Goal: Information Seeking & Learning: Learn about a topic

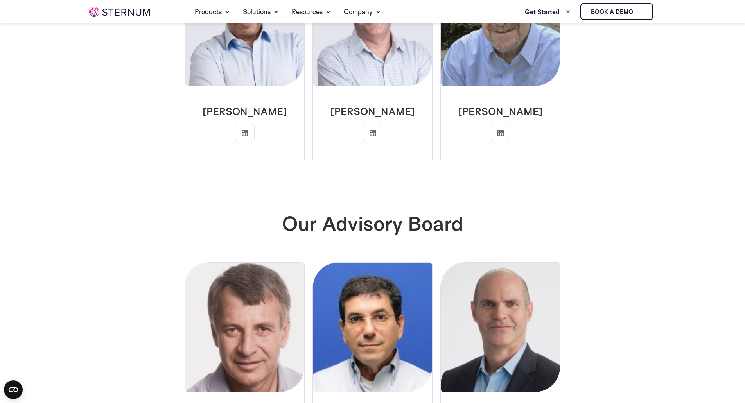
scroll to position [1971, 0]
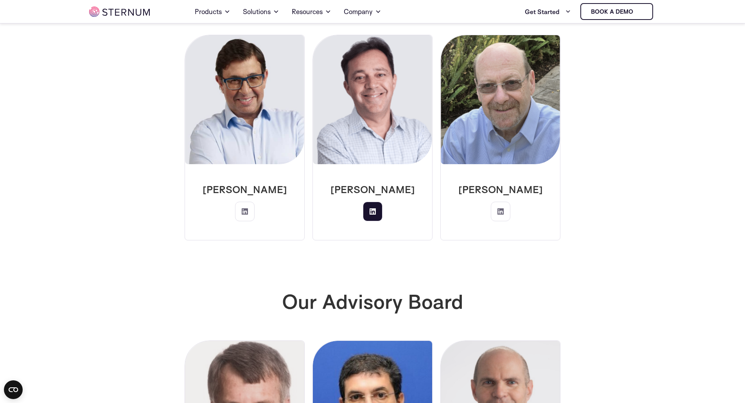
click at [376, 209] on icon at bounding box center [373, 212] width 6 height 6
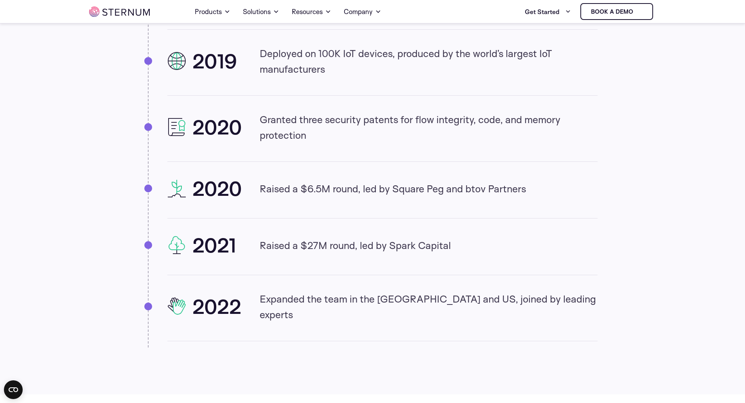
scroll to position [679, 0]
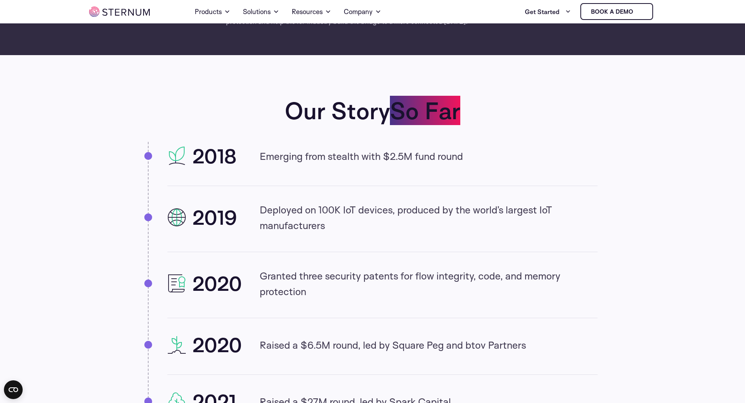
drag, startPoint x: 261, startPoint y: 155, endPoint x: 346, endPoint y: 226, distance: 110.6
click at [346, 226] on ul "2018 Emerging from stealth with $2.5M fund round 2019 Deployed on 100K IoT devi…" at bounding box center [373, 323] width 450 height 362
click at [345, 225] on p "Deployed on 100K IoT devices, produced by the world’s largest IoT manufacturers" at bounding box center [429, 217] width 338 height 31
drag, startPoint x: 345, startPoint y: 225, endPoint x: 165, endPoint y: 166, distance: 189.9
click at [165, 166] on ul "2018 Emerging from stealth with $2.5M fund round 2019 Deployed on 100K IoT devi…" at bounding box center [373, 323] width 450 height 362
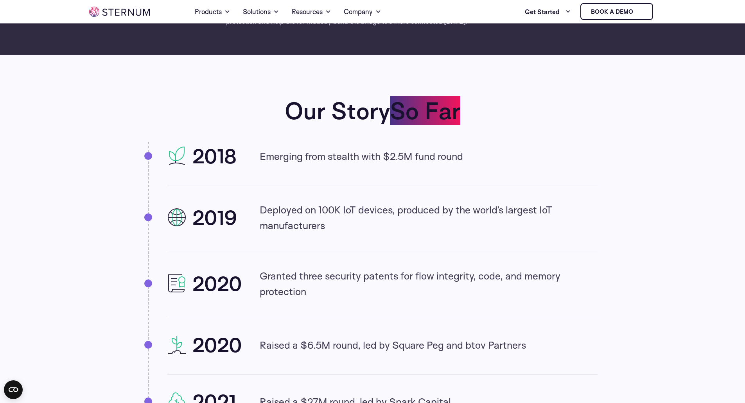
click at [333, 293] on p "Granted three security patents for flow integrity, code, and memory protection" at bounding box center [429, 283] width 338 height 31
drag, startPoint x: 337, startPoint y: 291, endPoint x: 160, endPoint y: 273, distance: 178.2
click at [160, 273] on ul "2018 Emerging from stealth with $2.5M fund round 2019 Deployed on 100K IoT devi…" at bounding box center [373, 323] width 450 height 362
click at [313, 288] on p "Granted three security patents for flow integrity, code, and memory protection" at bounding box center [429, 283] width 338 height 31
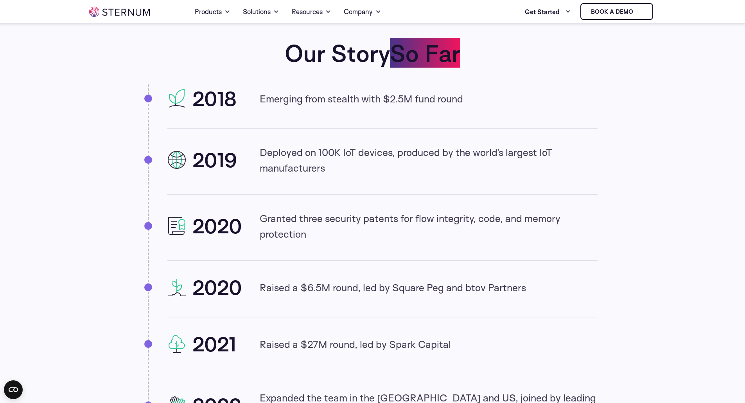
scroll to position [758, 0]
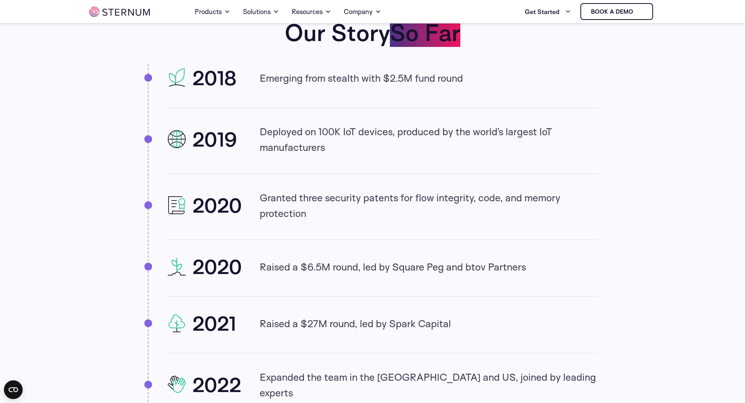
drag, startPoint x: 536, startPoint y: 268, endPoint x: 148, endPoint y: 279, distance: 387.9
click at [148, 279] on ul "2018 Emerging from stealth with $2.5M fund round 2019 Deployed on 100K IoT devi…" at bounding box center [373, 245] width 450 height 362
click at [289, 217] on p "Granted three security patents for flow integrity, code, and memory protection" at bounding box center [429, 205] width 338 height 31
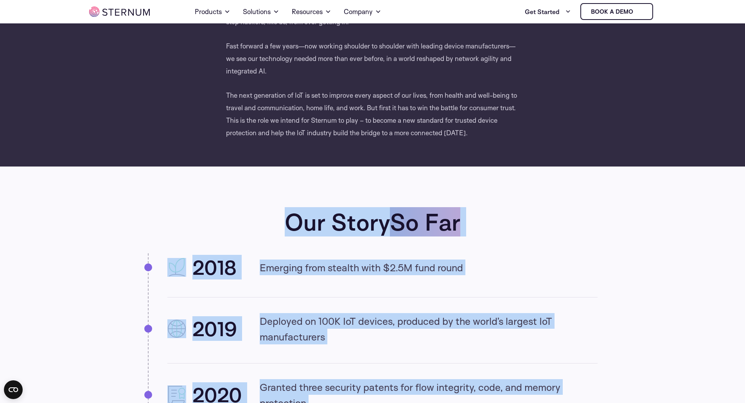
scroll to position [562, 0]
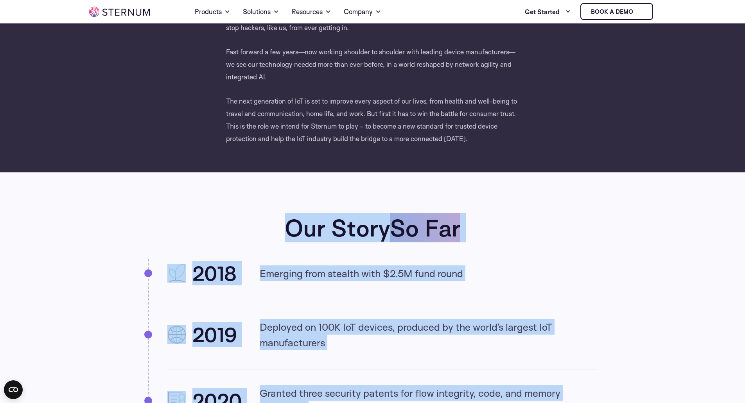
drag, startPoint x: 567, startPoint y: 268, endPoint x: 143, endPoint y: 234, distance: 424.8
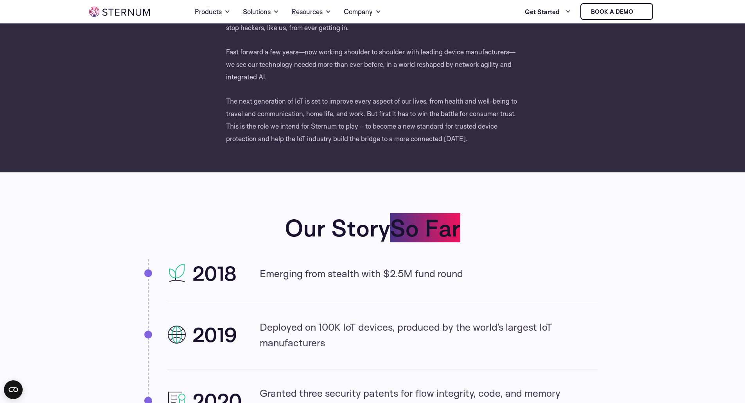
drag, startPoint x: 512, startPoint y: 143, endPoint x: 222, endPoint y: 96, distance: 294.1
click at [275, 109] on p "The next generation of IoT is set to improve every aspect of our lives, from he…" at bounding box center [372, 120] width 293 height 50
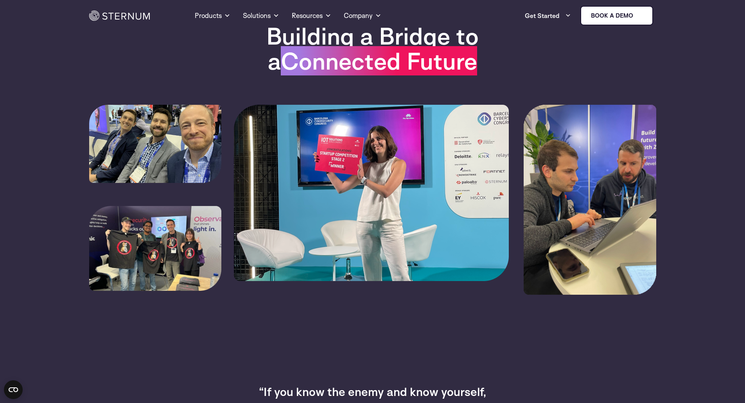
scroll to position [0, 0]
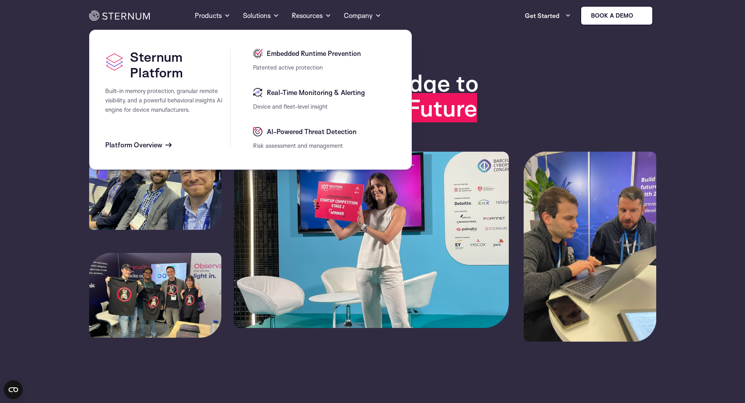
click at [150, 144] on span "Platform Overview" at bounding box center [133, 144] width 57 height 9
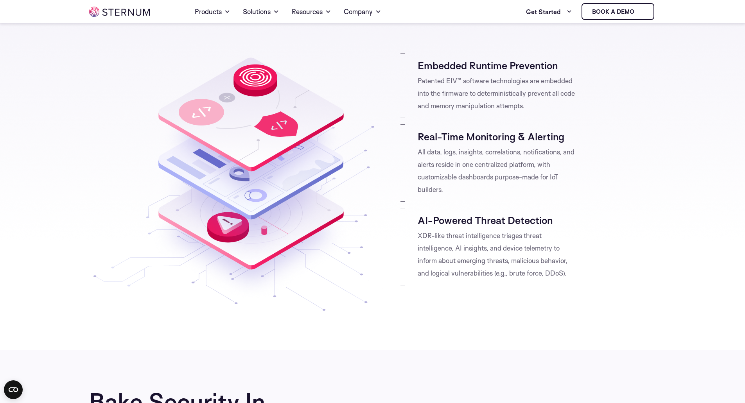
scroll to position [74, 0]
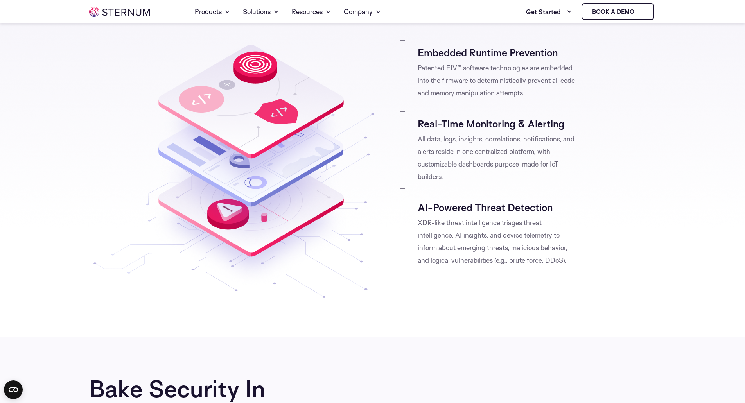
drag, startPoint x: 462, startPoint y: 178, endPoint x: 408, endPoint y: 124, distance: 76.4
click at [408, 124] on div "Real-Time Monitoring & Alerting All data, logs, insights, correlations, notific…" at bounding box center [489, 150] width 176 height 77
click at [425, 133] on p "All data, logs, insights, correlations, notifications, and alerts reside in one…" at bounding box center [497, 158] width 159 height 50
drag, startPoint x: 420, startPoint y: 124, endPoint x: 451, endPoint y: 186, distance: 69.1
click at [451, 186] on div "Real-Time Monitoring & Alerting All data, logs, insights, correlations, notific…" at bounding box center [489, 150] width 176 height 77
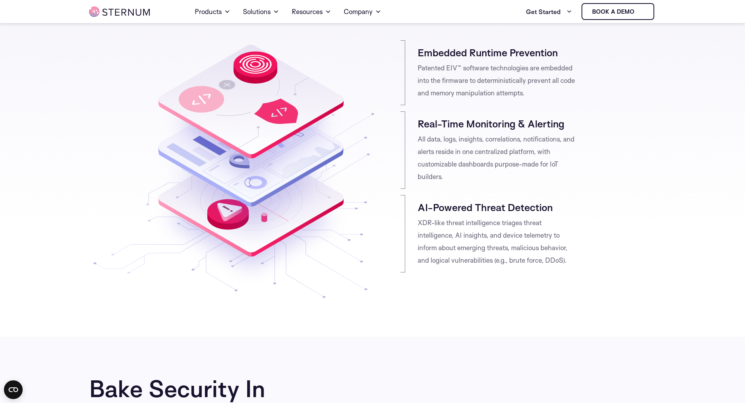
click at [451, 186] on div "Real-Time Monitoring & Alerting All data, logs, insights, correlations, notific…" at bounding box center [489, 150] width 176 height 77
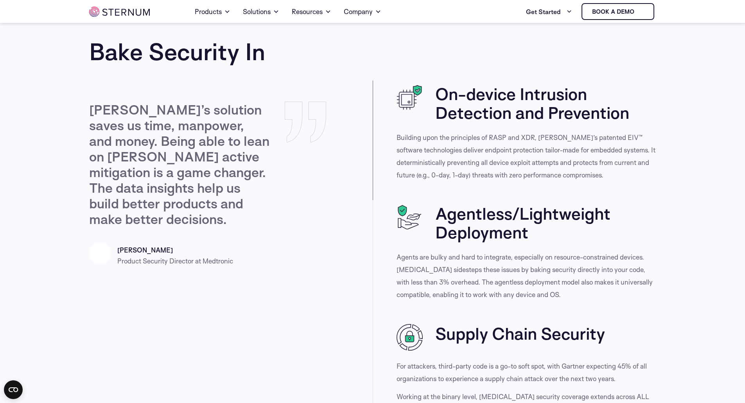
scroll to position [387, 0]
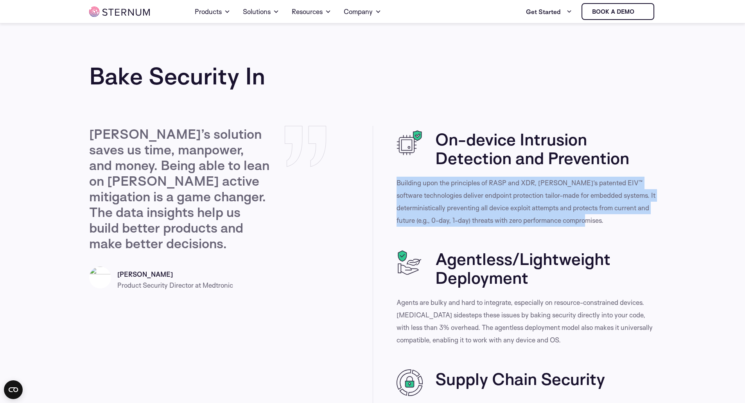
drag, startPoint x: 390, startPoint y: 182, endPoint x: 664, endPoint y: 222, distance: 277.6
click at [664, 222] on section "Bake Security In Sternum’s solution saves us time, manpower, and money. Being a…" at bounding box center [372, 334] width 745 height 621
click at [489, 194] on p "Building upon the principles of RASP and XDR, Sternum’s patented EIV™ software …" at bounding box center [527, 202] width 260 height 50
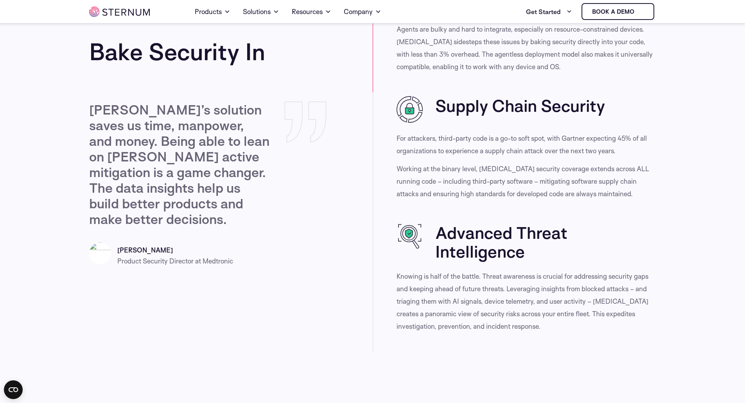
scroll to position [661, 0]
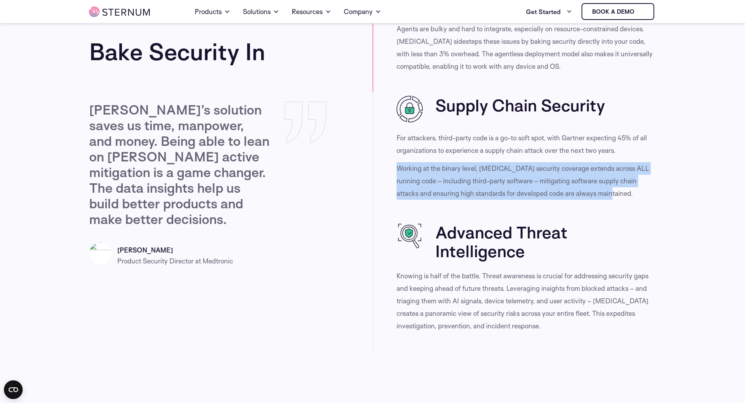
drag, startPoint x: 620, startPoint y: 189, endPoint x: 373, endPoint y: 170, distance: 247.7
click at [373, 170] on div "Supply Chain Security For attackers, third-party code is a go-to soft spot, wit…" at bounding box center [515, 155] width 284 height 127
click at [437, 185] on p "Working at the binary level, Sternum security coverage extends across ALL runni…" at bounding box center [527, 181] width 260 height 38
drag, startPoint x: 390, startPoint y: 164, endPoint x: 617, endPoint y: 191, distance: 228.9
click at [617, 191] on div "Supply Chain Security For attackers, third-party code is a go-to soft spot, wit…" at bounding box center [515, 155] width 284 height 127
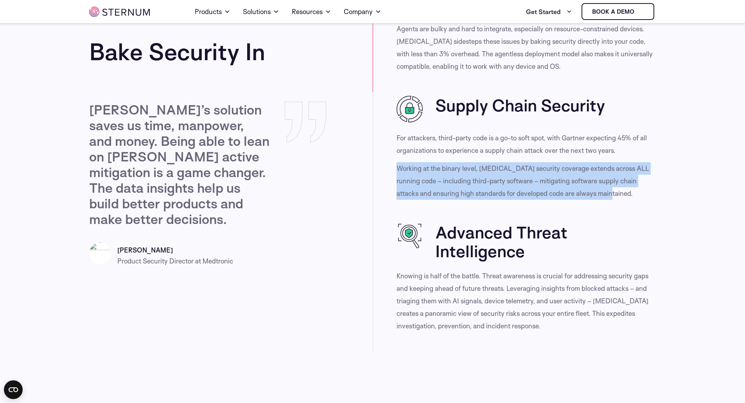
click at [462, 191] on p "Working at the binary level, Sternum security coverage extends across ALL runni…" at bounding box center [527, 181] width 260 height 38
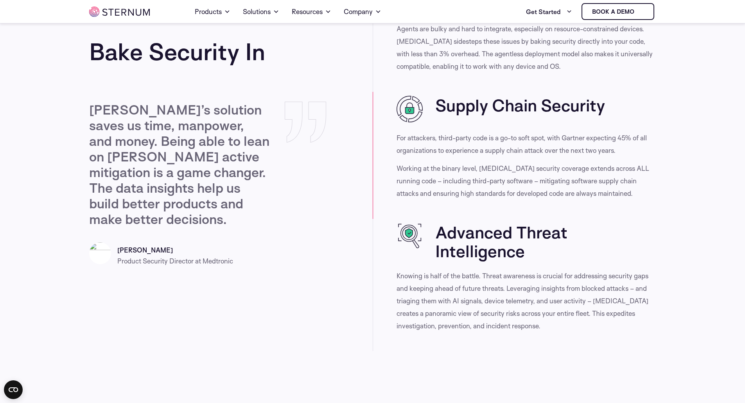
scroll to position [934, 0]
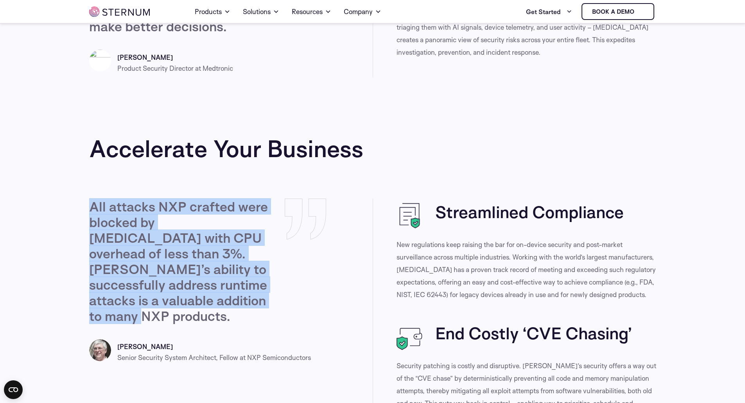
drag, startPoint x: 244, startPoint y: 302, endPoint x: 91, endPoint y: 209, distance: 179.5
click at [91, 209] on p "All attacks NXP crafted were blocked by Sternum with CPU overhead of less than …" at bounding box center [179, 261] width 180 height 125
click at [119, 213] on p "All attacks NXP crafted were blocked by Sternum with CPU overhead of less than …" at bounding box center [179, 261] width 180 height 125
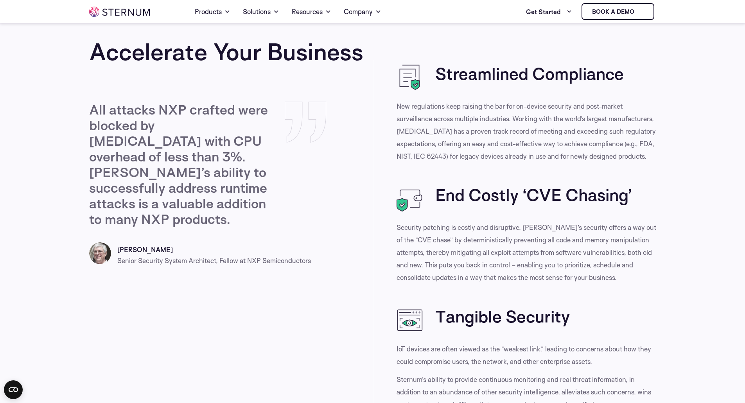
scroll to position [974, 0]
